Goal: Transaction & Acquisition: Subscribe to service/newsletter

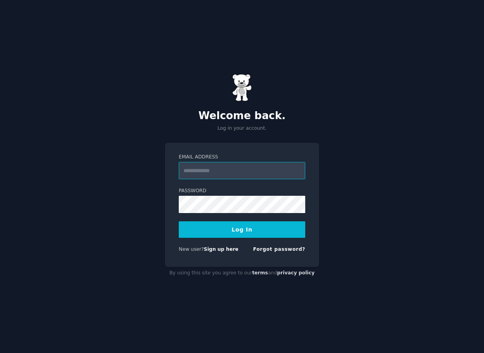
click at [240, 170] on input "Email Address" at bounding box center [242, 170] width 127 height 17
click at [238, 170] on input "Email Address" at bounding box center [242, 170] width 127 height 17
type input "**********"
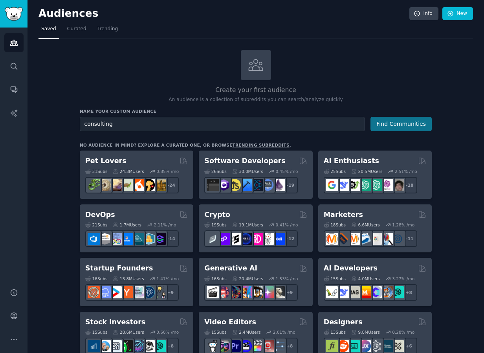
type input "consulting"
click at [392, 118] on button "Find Communities" at bounding box center [401, 124] width 61 height 15
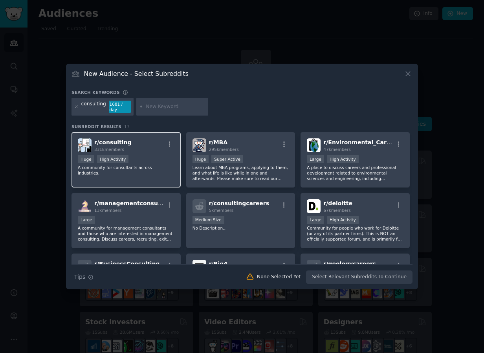
click at [150, 142] on div "r/ consulting 331k members" at bounding box center [126, 145] width 97 height 14
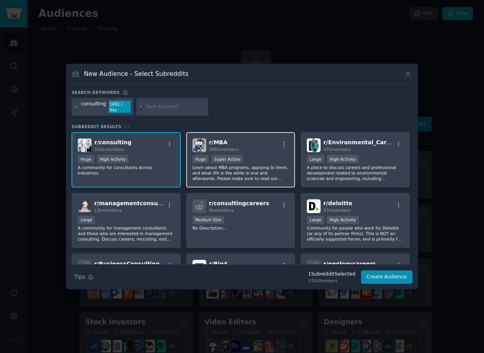
click at [263, 151] on div "r/ MBA 295k members >= 95th percentile for submissions / day Huge Super Active …" at bounding box center [240, 159] width 109 height 55
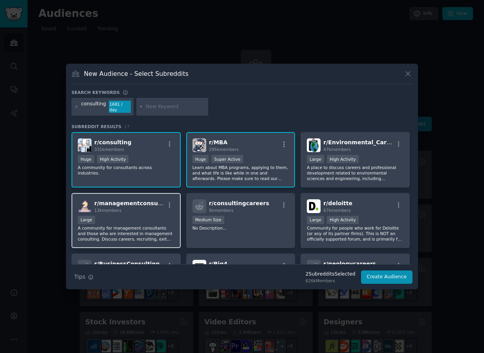
click at [153, 208] on div "13k members" at bounding box center [129, 211] width 70 height 6
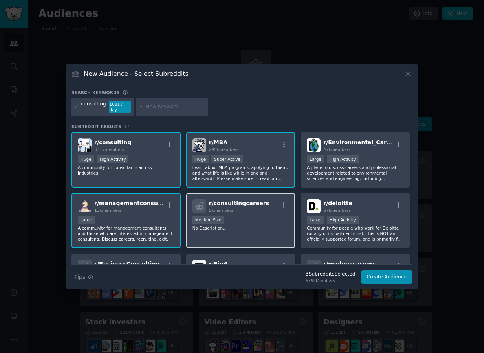
click at [249, 208] on div "5k members" at bounding box center [239, 211] width 60 height 6
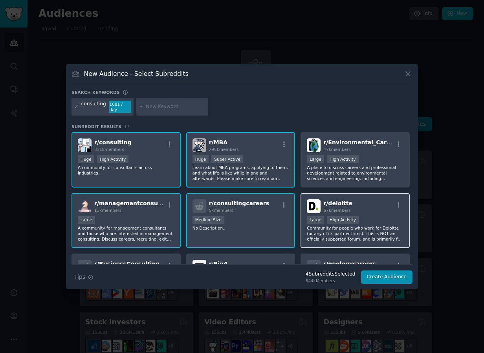
click at [374, 201] on div "r/ deloitte 67k members" at bounding box center [355, 206] width 97 height 14
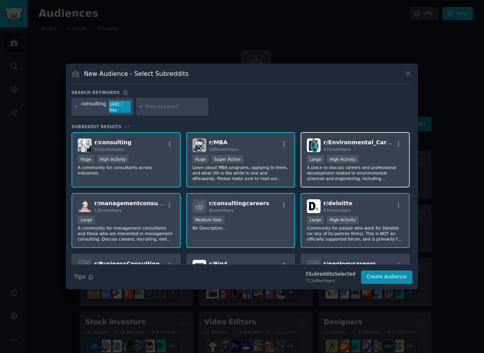
click at [359, 140] on span "r/ Environmental_Careers" at bounding box center [362, 142] width 77 height 6
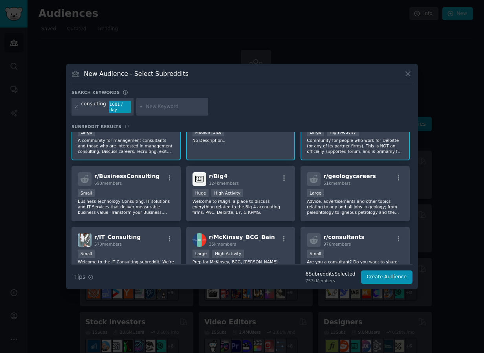
scroll to position [109, 0]
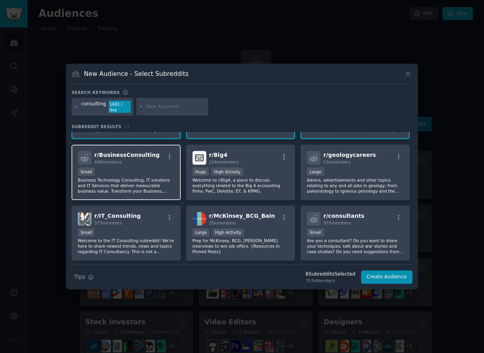
click at [145, 168] on div "Small" at bounding box center [126, 173] width 97 height 10
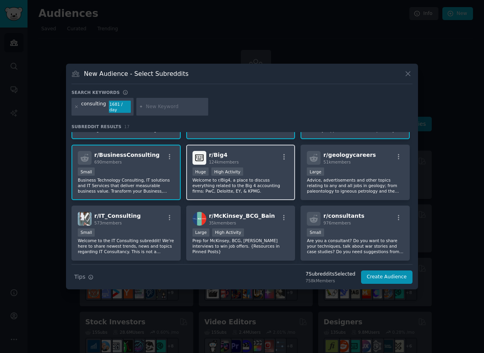
click at [238, 151] on div "r/ Big4 124k members" at bounding box center [241, 158] width 97 height 14
click at [282, 153] on icon "button" at bounding box center [284, 156] width 7 height 7
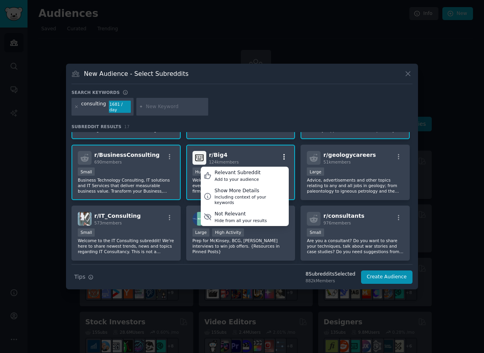
click at [282, 153] on icon "button" at bounding box center [284, 156] width 7 height 7
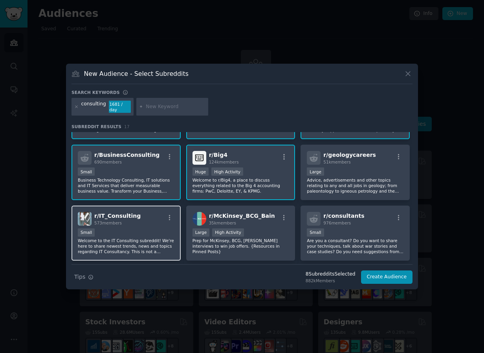
click at [141, 219] on div "r/ IT_Consulting 573 members" at bounding box center [126, 219] width 97 height 14
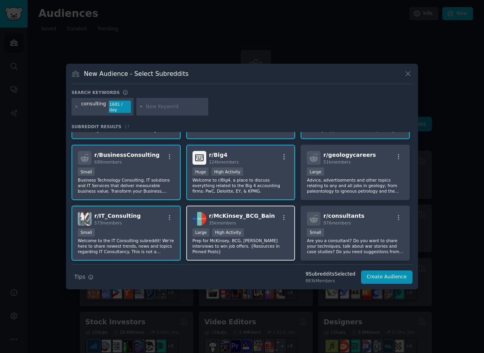
click at [254, 220] on div "35k members" at bounding box center [242, 223] width 66 height 6
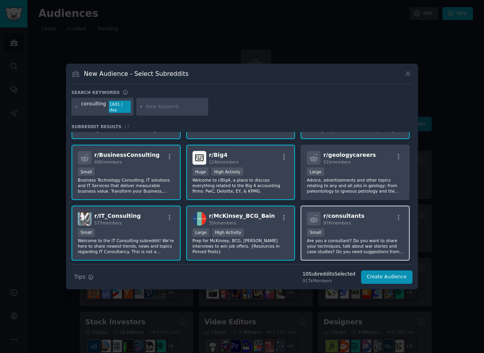
click at [350, 224] on div "r/ consultants 976 members Small Are you a consultant? Do you want to share you…" at bounding box center [355, 233] width 109 height 55
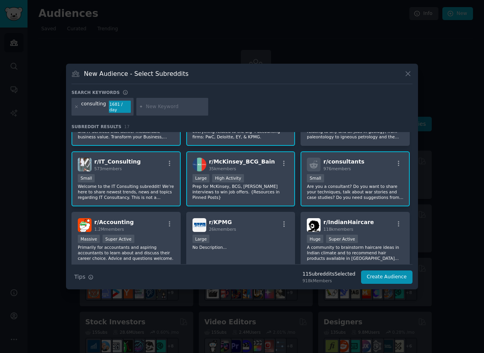
scroll to position [181, 0]
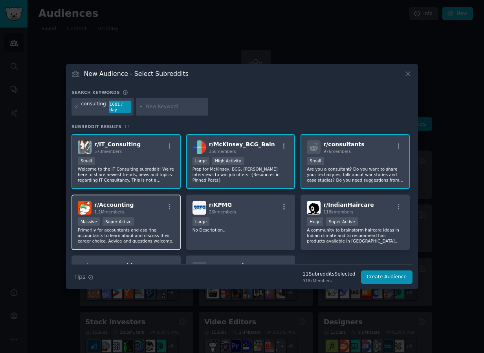
click at [137, 201] on div "r/ Accounting 1.2M members" at bounding box center [126, 208] width 97 height 14
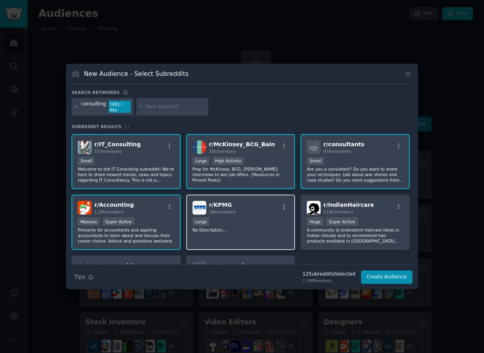
click at [243, 210] on div "r/ KPMG 26k members" at bounding box center [241, 208] width 97 height 14
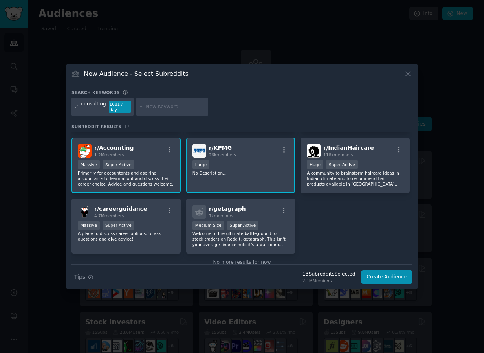
scroll to position [254, 0]
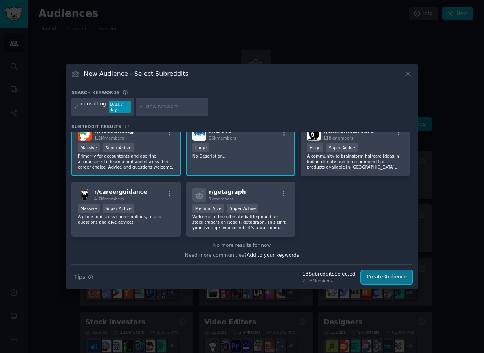
click at [394, 274] on button "Create Audience" at bounding box center [387, 277] width 52 height 13
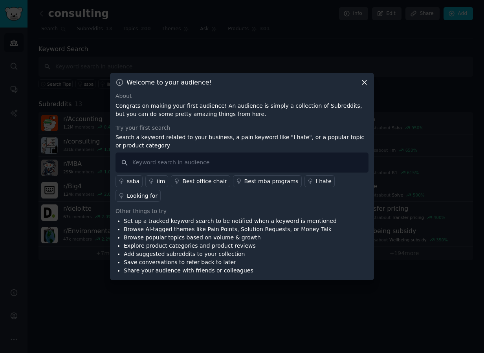
click at [367, 81] on icon at bounding box center [365, 82] width 8 height 8
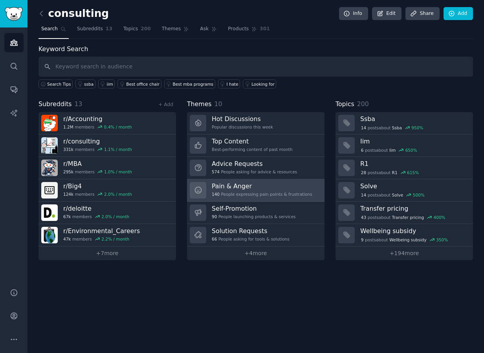
click at [233, 182] on h3 "Pain & Anger" at bounding box center [262, 186] width 101 height 8
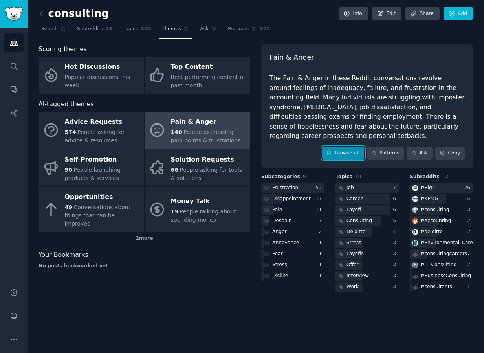
click at [348, 153] on link "Browse all" at bounding box center [343, 153] width 42 height 13
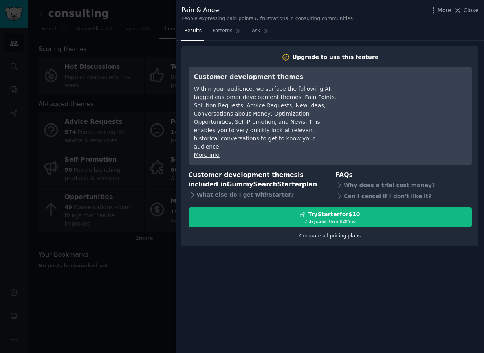
click at [325, 233] on link "Compare all pricing plans" at bounding box center [330, 236] width 61 height 6
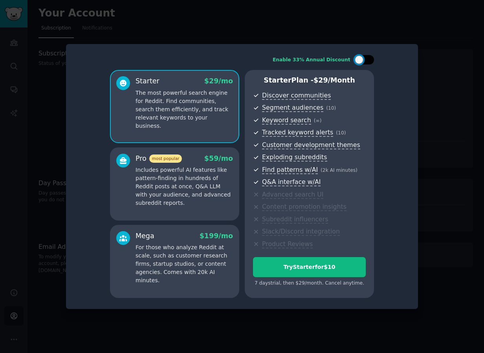
click at [366, 59] on div at bounding box center [365, 59] width 20 height 9
click at [366, 59] on div at bounding box center [369, 59] width 9 height 9
checkbox input "false"
click at [38, 194] on div at bounding box center [242, 176] width 484 height 353
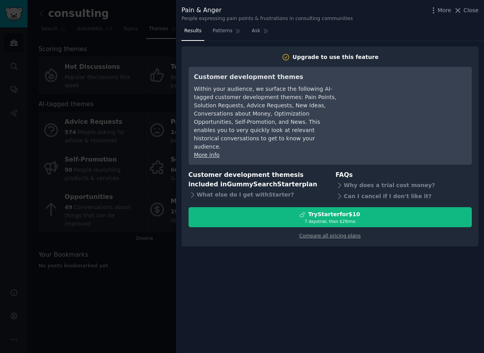
click at [15, 59] on div at bounding box center [242, 176] width 484 height 353
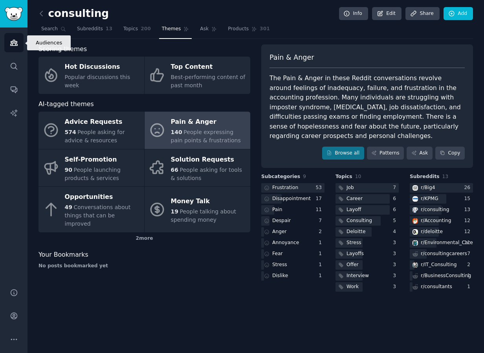
click at [15, 47] on link "Audiences" at bounding box center [13, 42] width 19 height 19
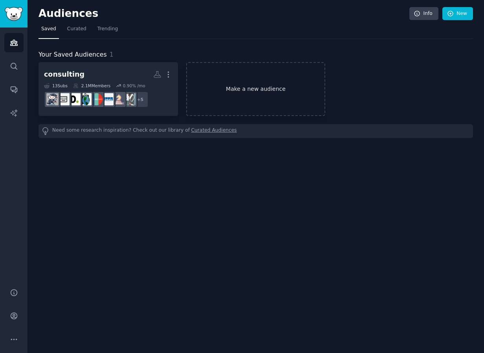
click at [219, 90] on link "Make a new audience" at bounding box center [256, 89] width 140 height 54
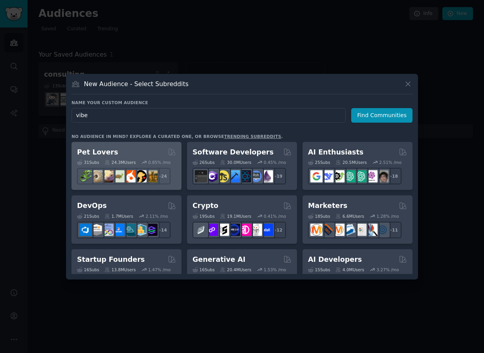
type input "vibe"
click at [143, 151] on div "Pet Lovers" at bounding box center [126, 152] width 99 height 10
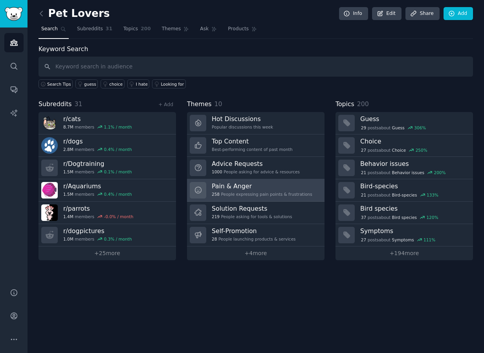
click at [256, 187] on h3 "Pain & Anger" at bounding box center [262, 186] width 101 height 8
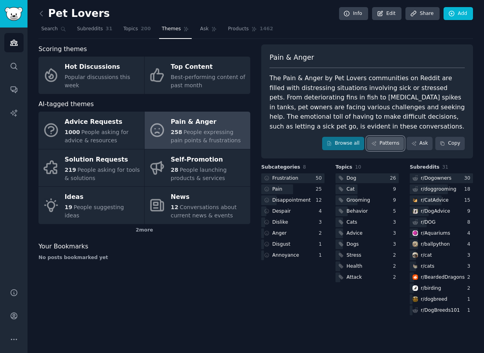
click at [384, 144] on link "Patterns" at bounding box center [385, 143] width 37 height 13
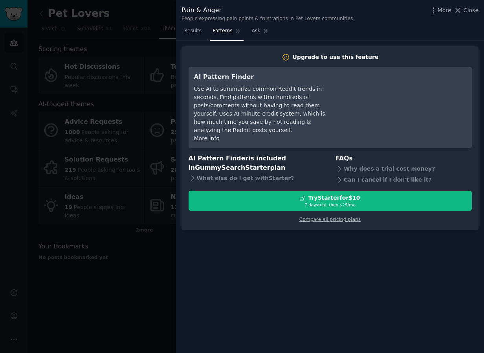
click at [147, 207] on div at bounding box center [242, 176] width 484 height 353
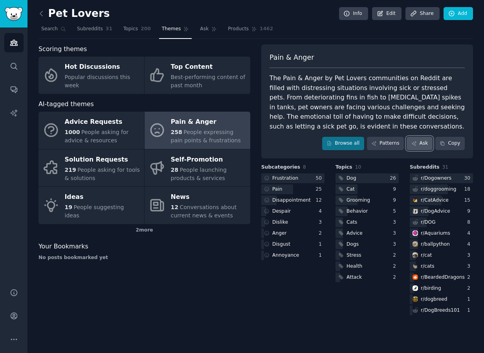
click at [423, 144] on link "Ask" at bounding box center [420, 143] width 26 height 13
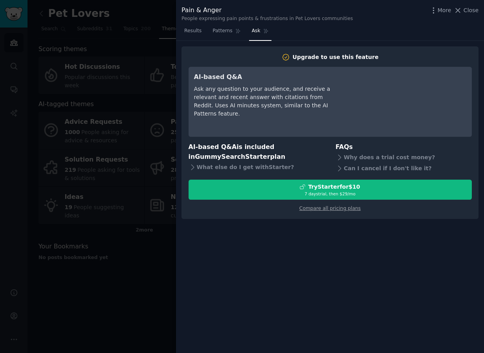
click at [131, 158] on div at bounding box center [242, 176] width 484 height 353
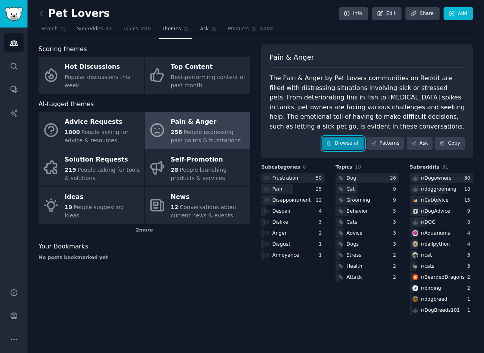
click at [344, 142] on link "Browse all" at bounding box center [343, 143] width 42 height 13
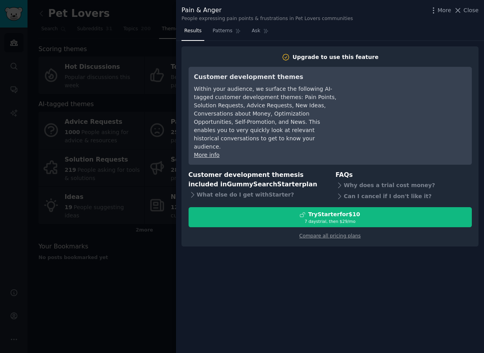
click at [149, 187] on div at bounding box center [242, 176] width 484 height 353
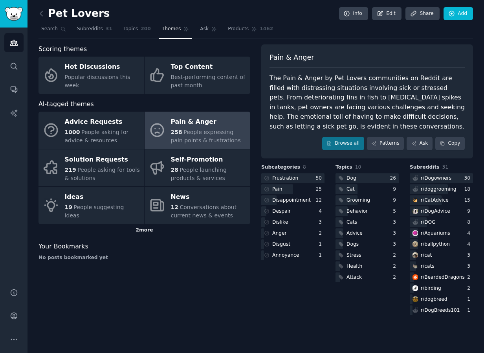
click at [147, 233] on div "2 more" at bounding box center [145, 230] width 212 height 13
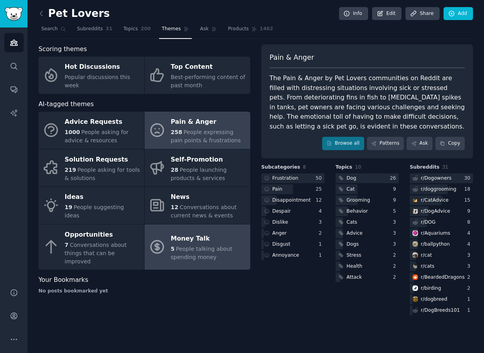
click at [195, 239] on div "Money Talk" at bounding box center [209, 239] width 76 height 13
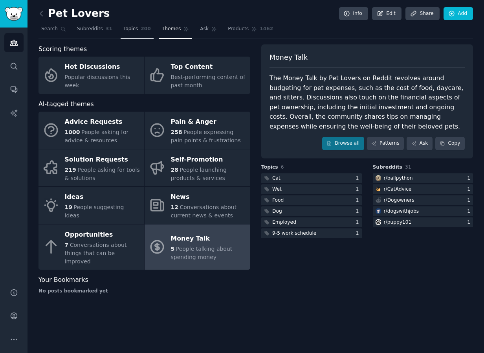
click at [136, 31] on link "Topics 200" at bounding box center [137, 31] width 33 height 16
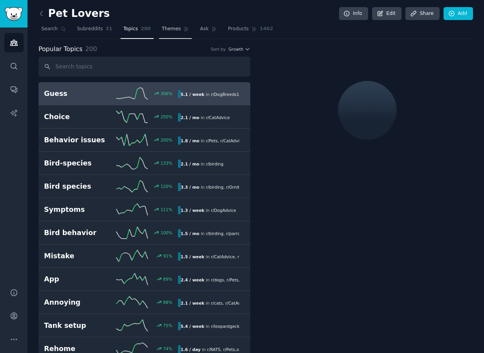
click at [173, 31] on span "Themes" at bounding box center [171, 29] width 19 height 7
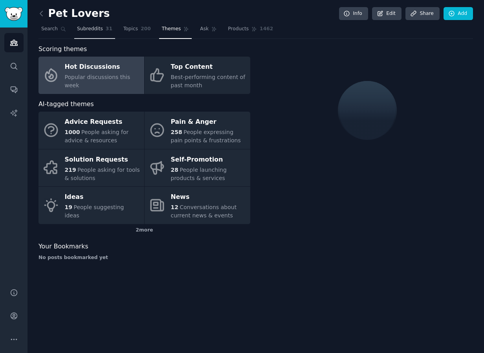
click at [103, 26] on link "Subreddits 31" at bounding box center [94, 31] width 41 height 16
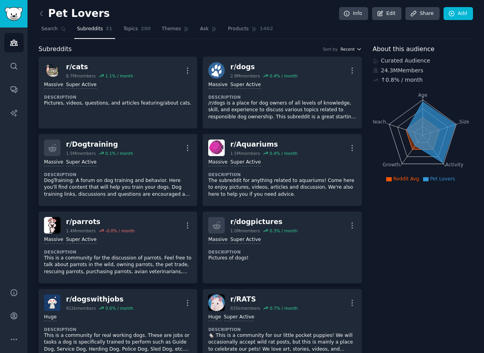
click at [357, 51] on icon "button" at bounding box center [360, 49] width 6 height 6
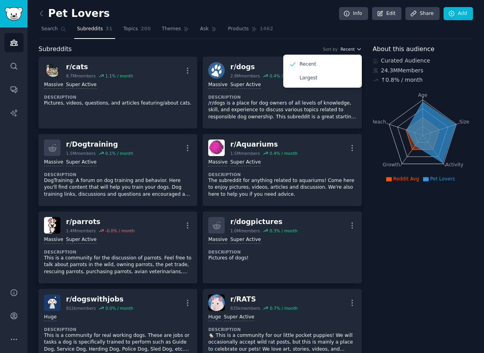
click at [353, 49] on span "Recent" at bounding box center [348, 49] width 14 height 6
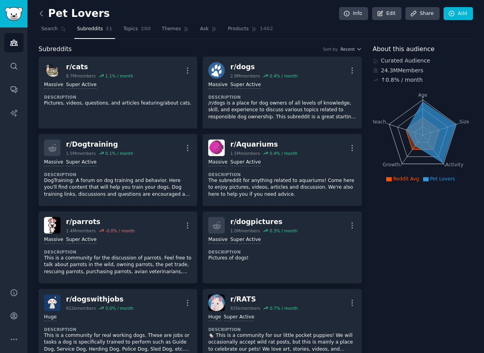
click at [40, 14] on icon at bounding box center [41, 13] width 2 height 5
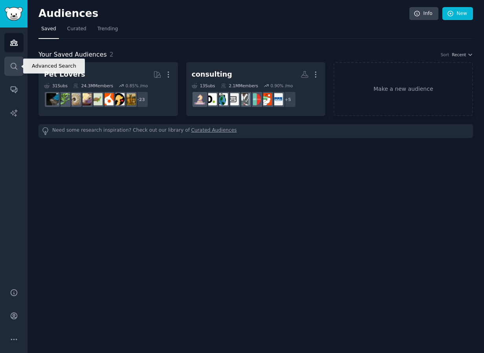
click at [16, 64] on icon "Sidebar" at bounding box center [14, 66] width 8 height 8
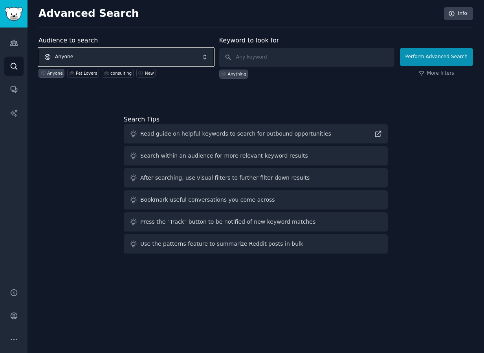
click at [104, 56] on span "Anyone" at bounding box center [126, 57] width 175 height 18
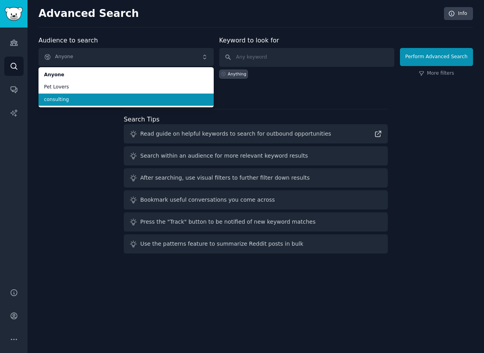
click at [90, 99] on span "consulting" at bounding box center [126, 99] width 164 height 7
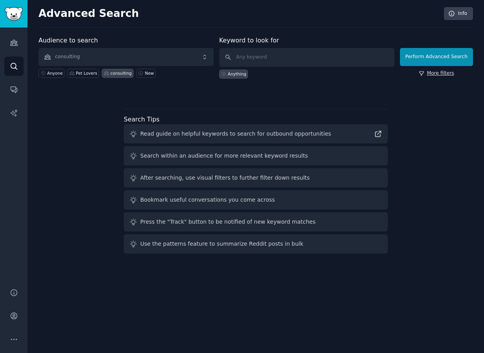
click at [441, 76] on link "More filters" at bounding box center [436, 73] width 35 height 7
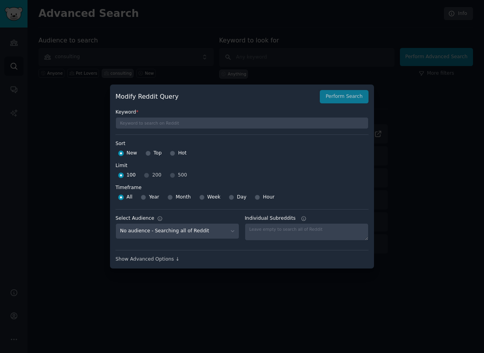
click at [302, 67] on div at bounding box center [242, 176] width 484 height 353
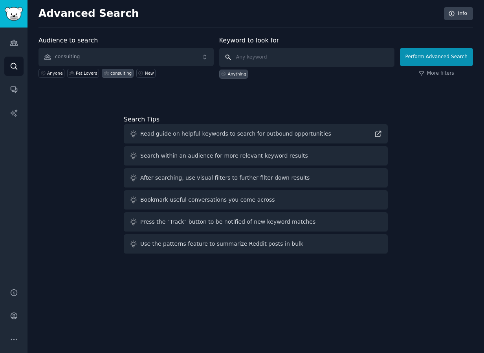
click at [293, 56] on input "text" at bounding box center [306, 57] width 175 height 19
type input "f"
type input "ai"
click at [434, 56] on button "Perform Advanced Search" at bounding box center [436, 57] width 73 height 18
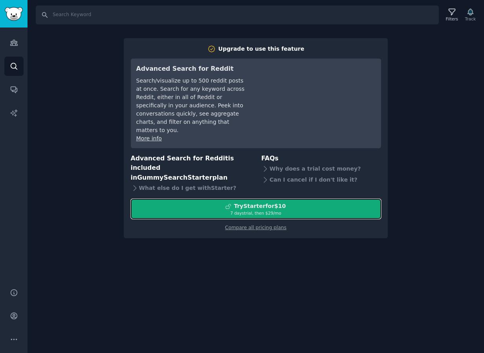
click at [272, 202] on div "Try Starter for $10" at bounding box center [260, 206] width 52 height 8
